Goal: Information Seeking & Learning: Learn about a topic

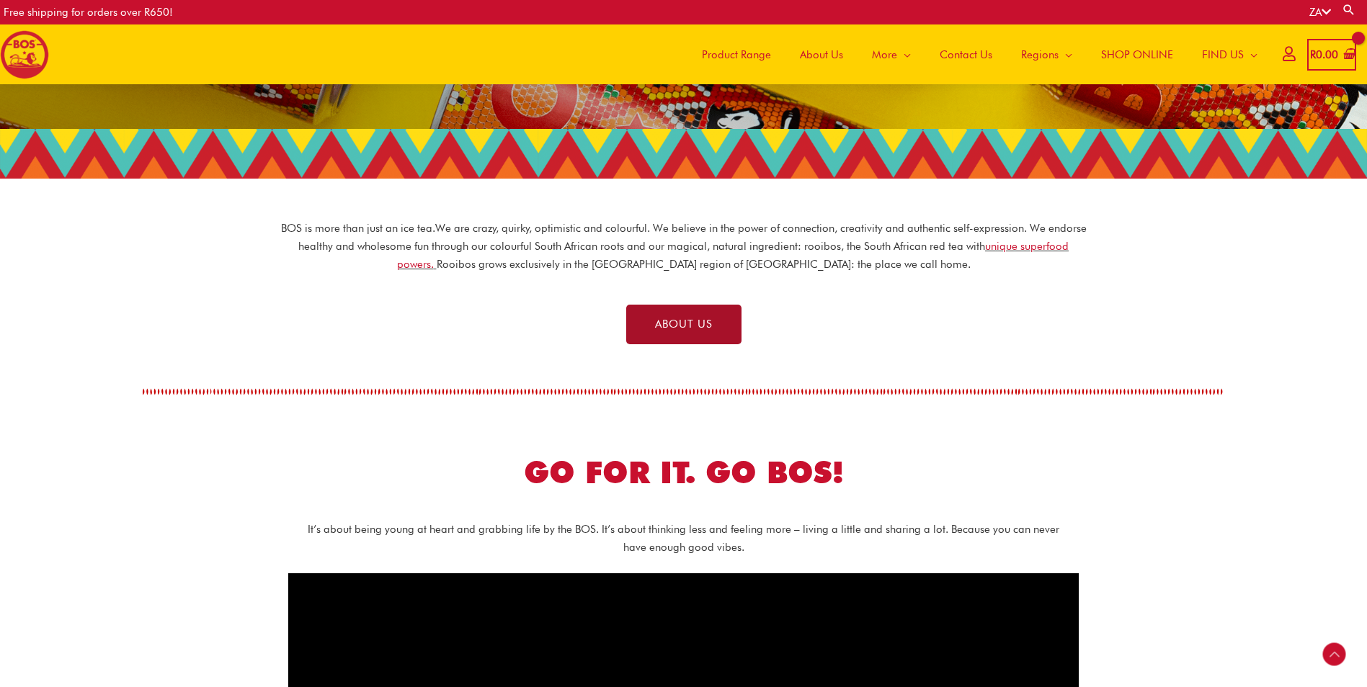
click at [676, 319] on span "ABOUT US" at bounding box center [684, 324] width 58 height 11
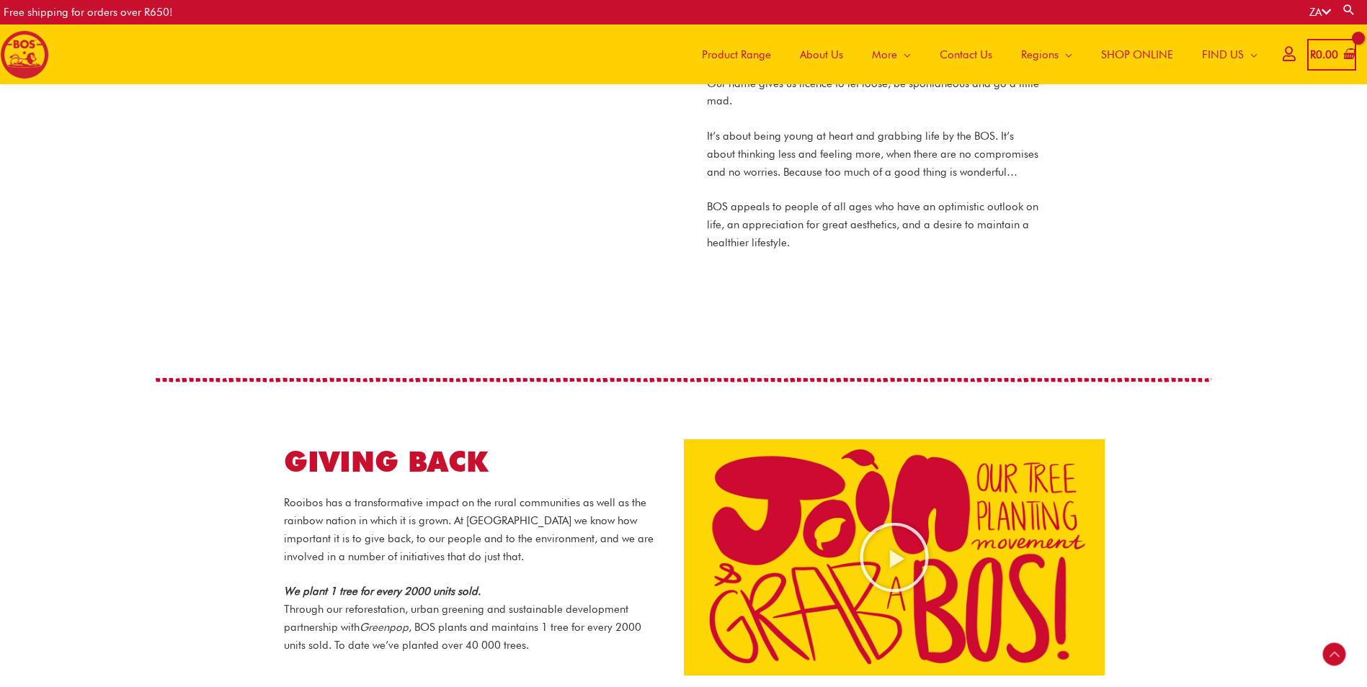
scroll to position [1218, 0]
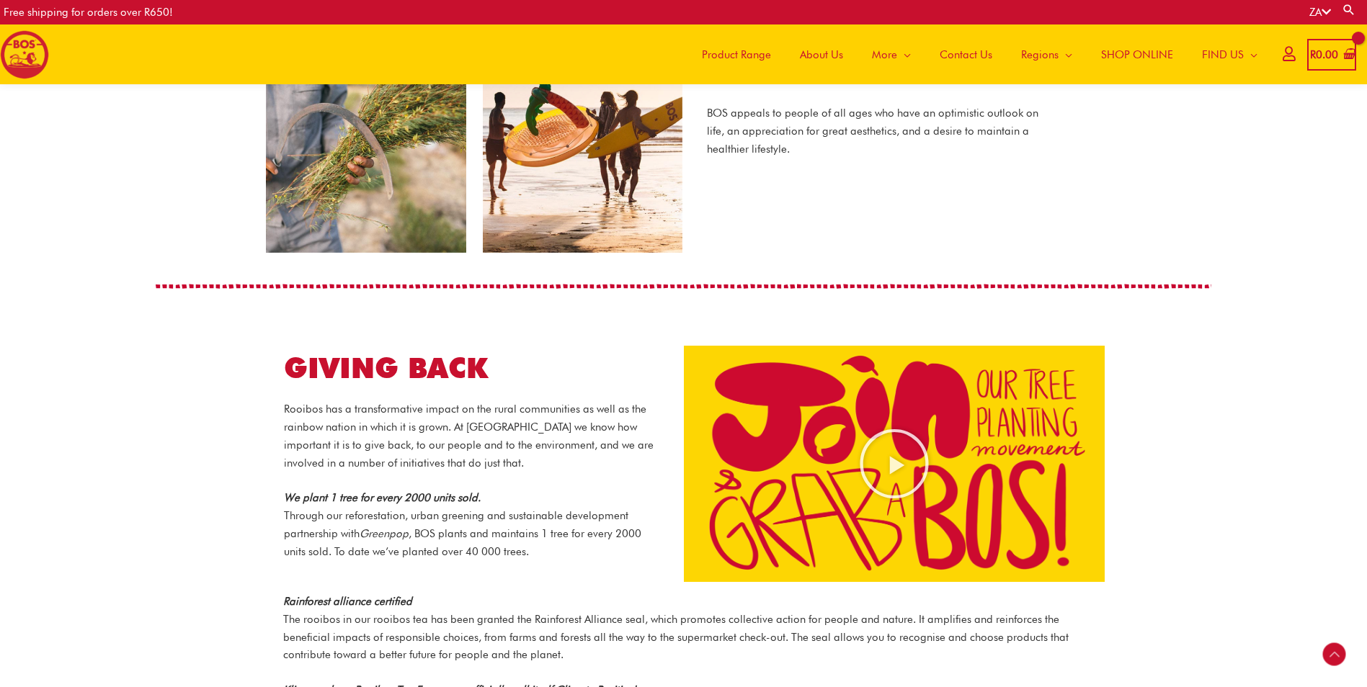
click at [823, 55] on span "About Us" at bounding box center [821, 54] width 43 height 43
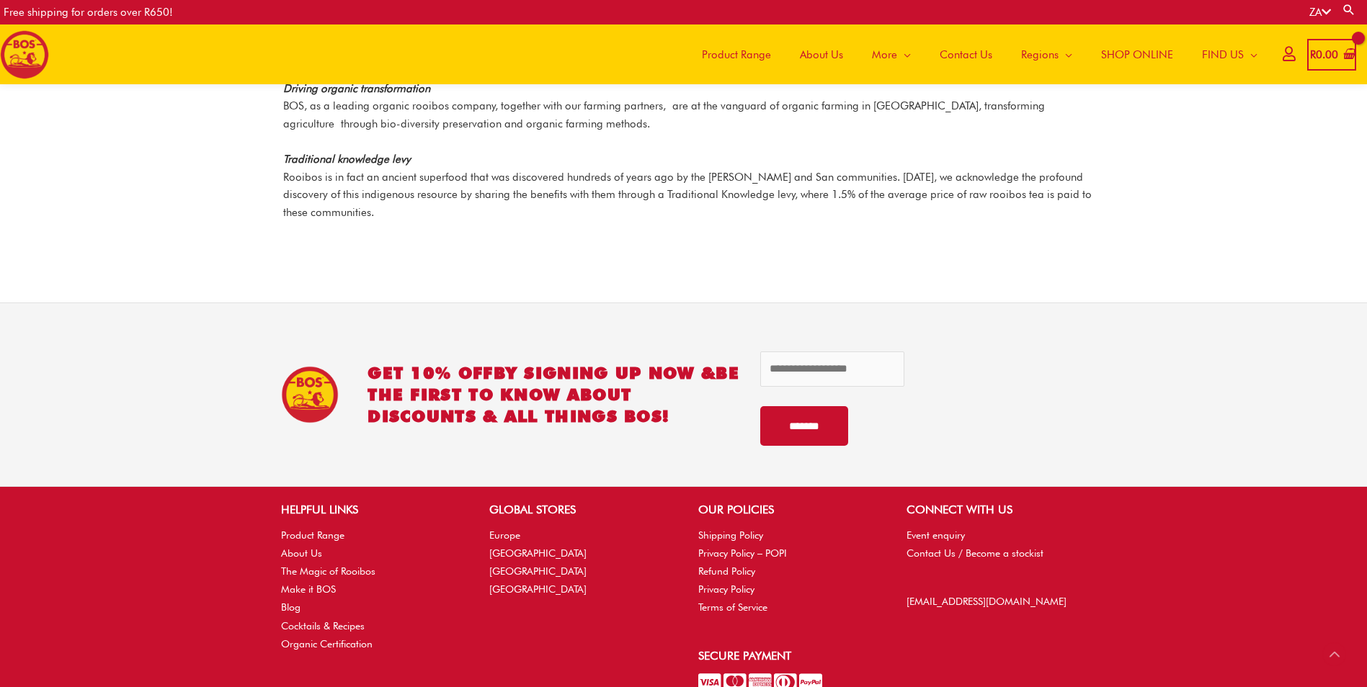
scroll to position [2046, 0]
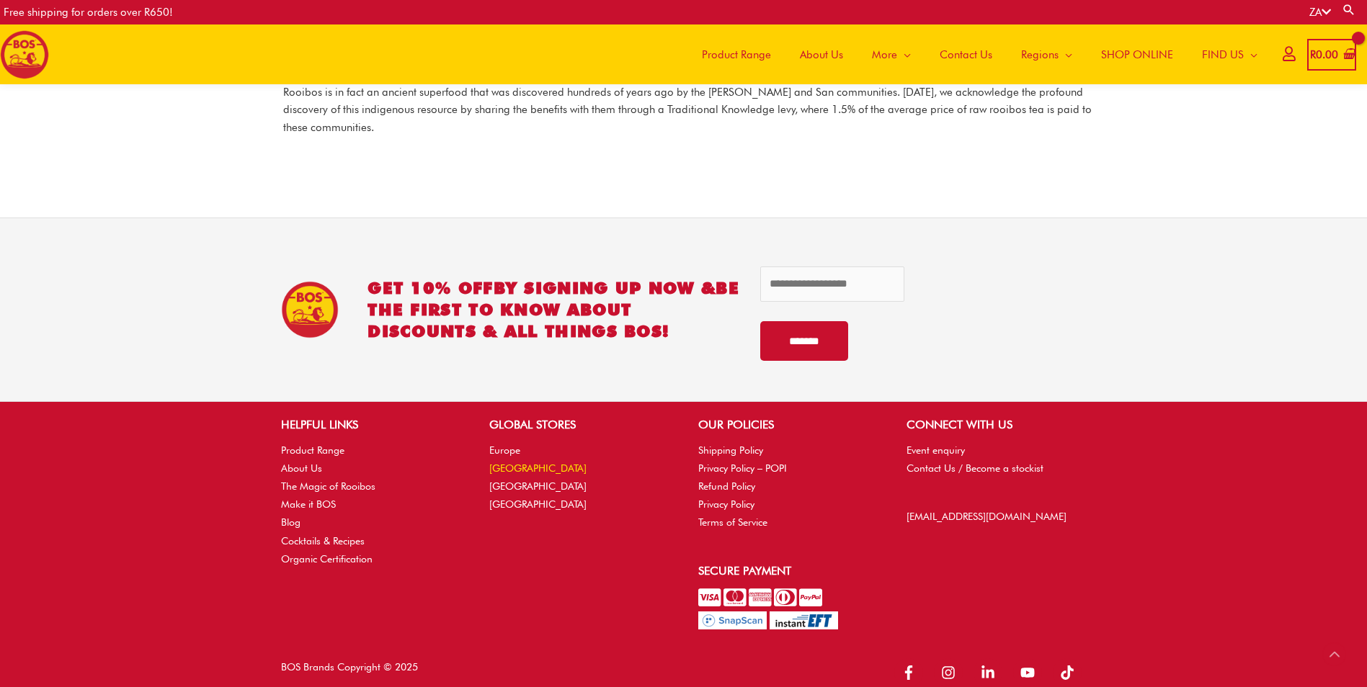
click at [510, 463] on link "[GEOGRAPHIC_DATA]" at bounding box center [537, 469] width 97 height 12
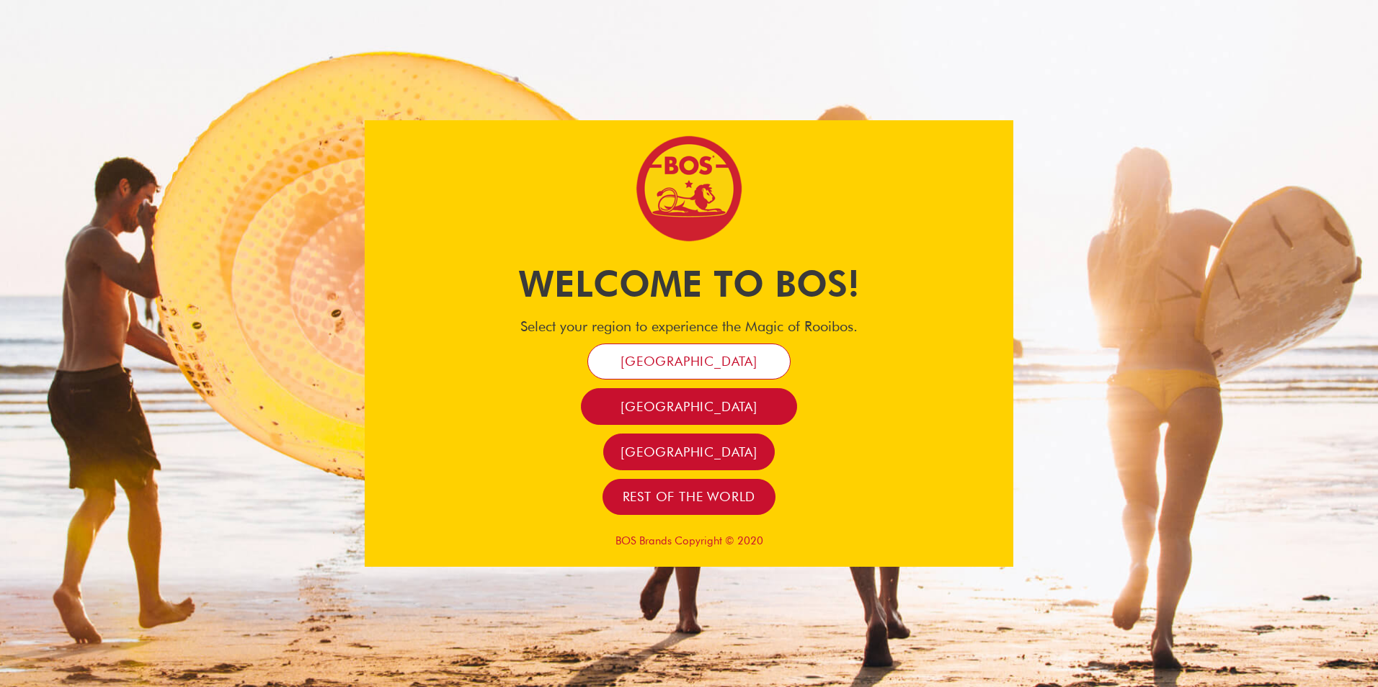
click at [718, 362] on span "[GEOGRAPHIC_DATA]" at bounding box center [688, 361] width 137 height 17
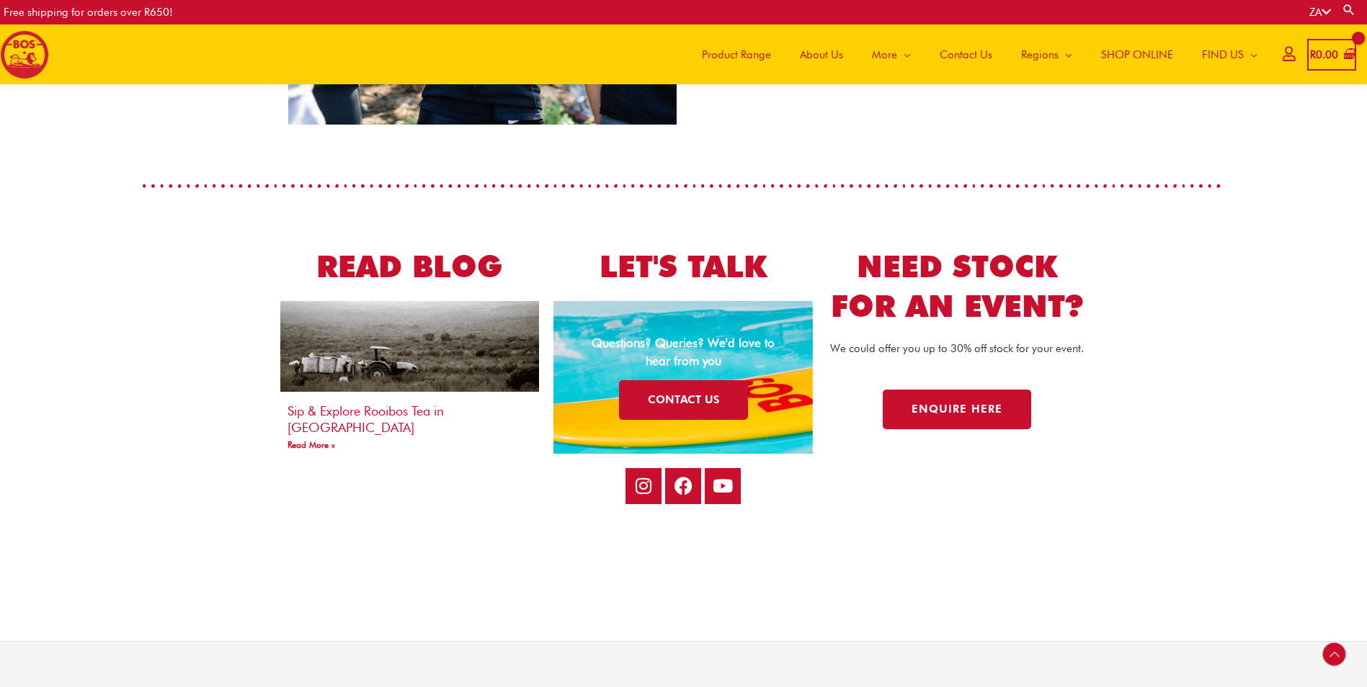
scroll to position [2516, 0]
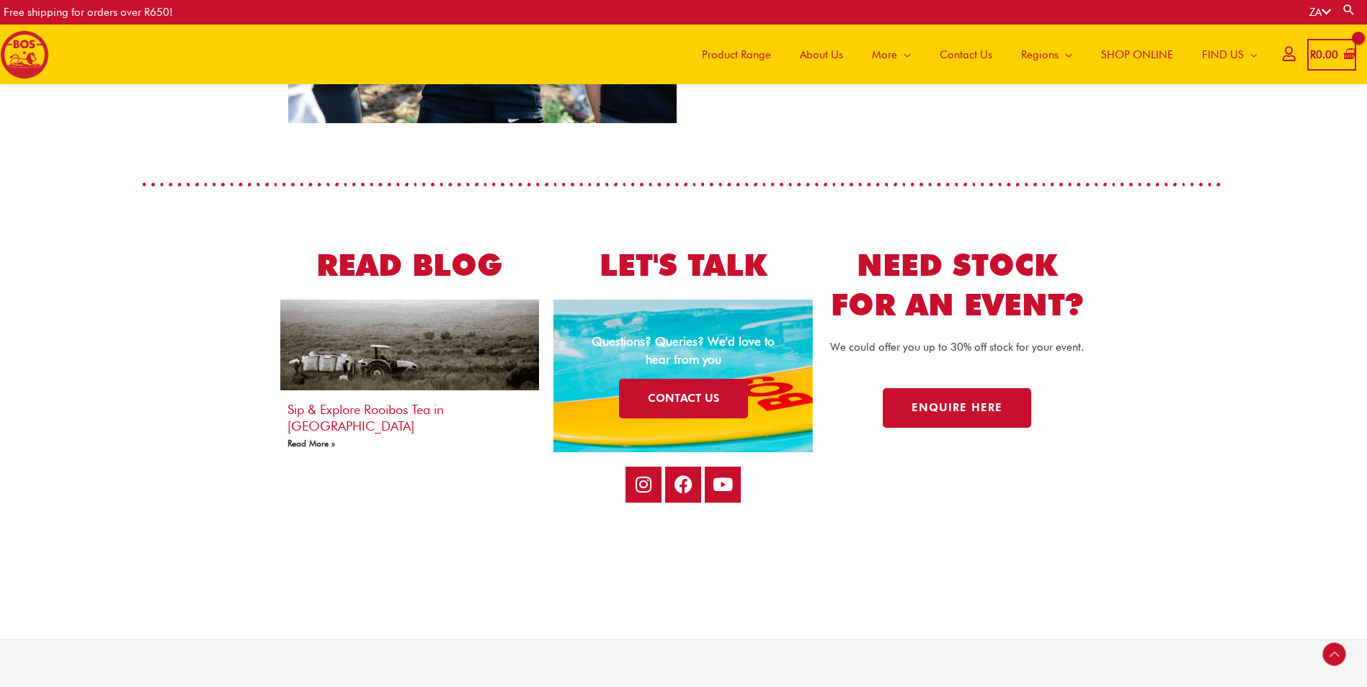
click at [321, 438] on link "Read More »" at bounding box center [311, 443] width 48 height 11
